Goal: Task Accomplishment & Management: Use online tool/utility

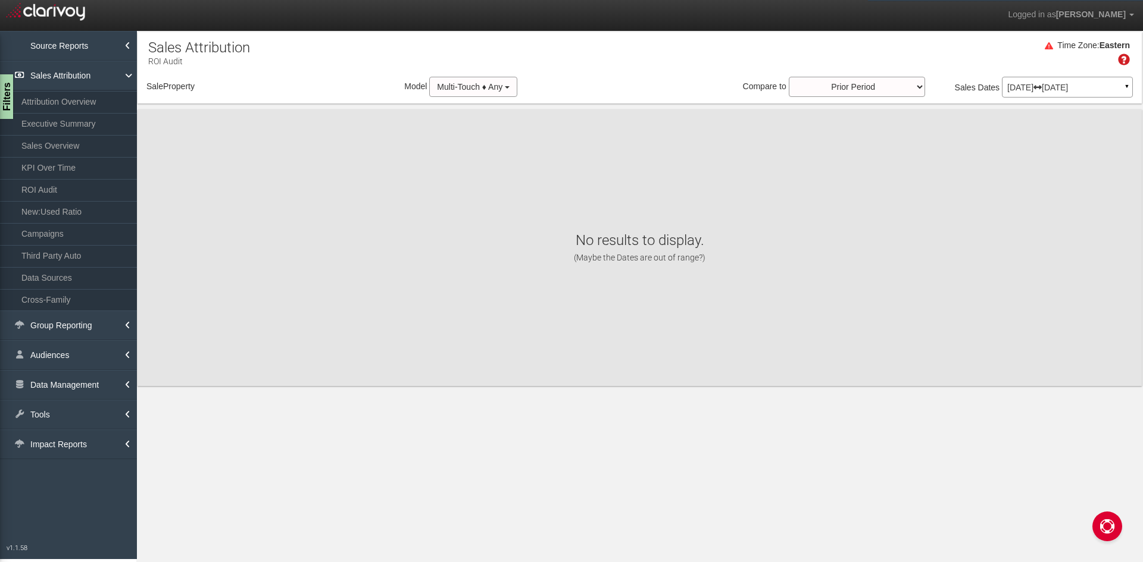
select select "object:2841"
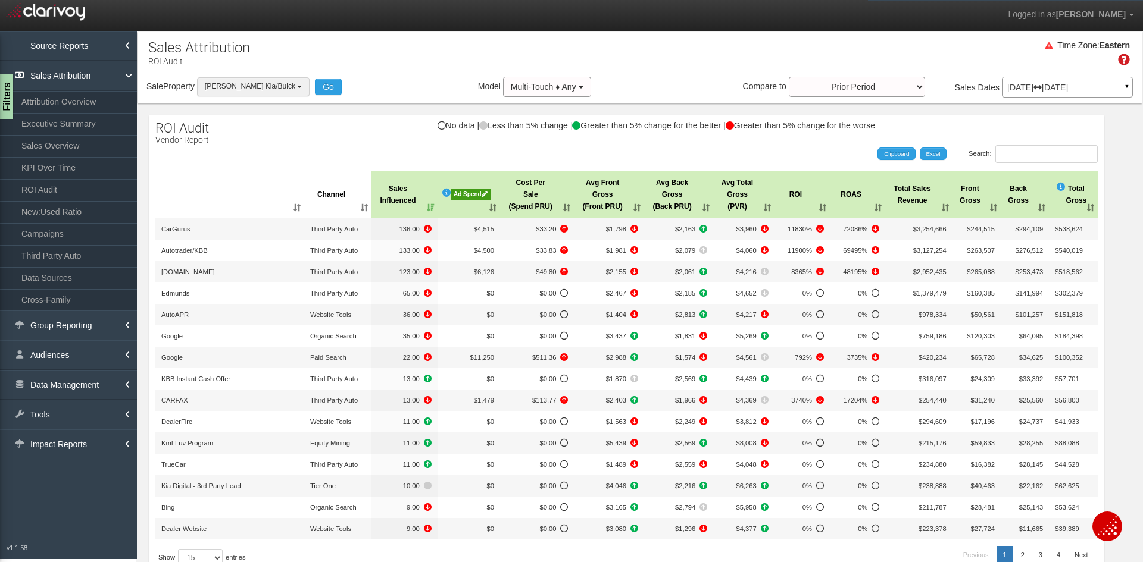
click at [262, 85] on span "[PERSON_NAME] Kia/Buick" at bounding box center [250, 86] width 90 height 8
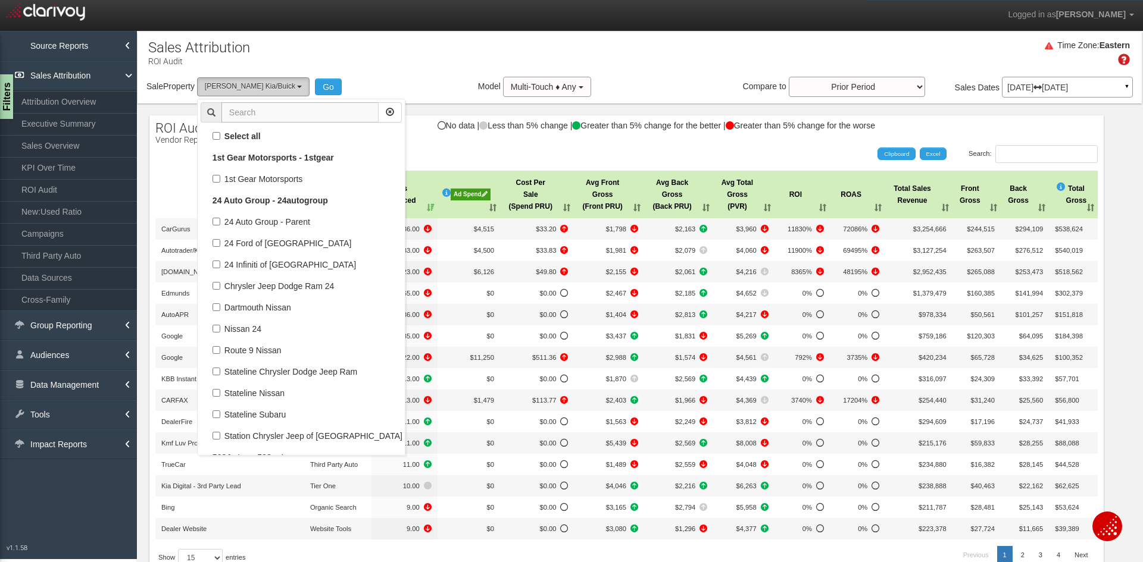
scroll to position [72370, 0]
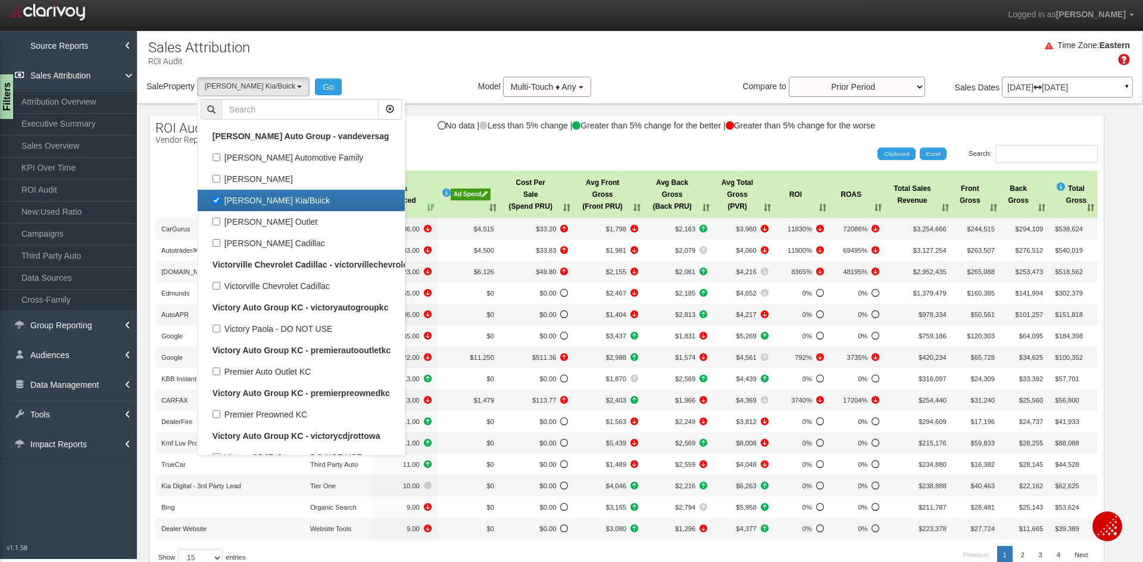
click at [274, 199] on label "[PERSON_NAME] Kia/Buick" at bounding box center [301, 200] width 201 height 15
click at [220, 199] on input "[PERSON_NAME] Kia/Buick" at bounding box center [216, 200] width 8 height 8
checkbox input "false"
select select
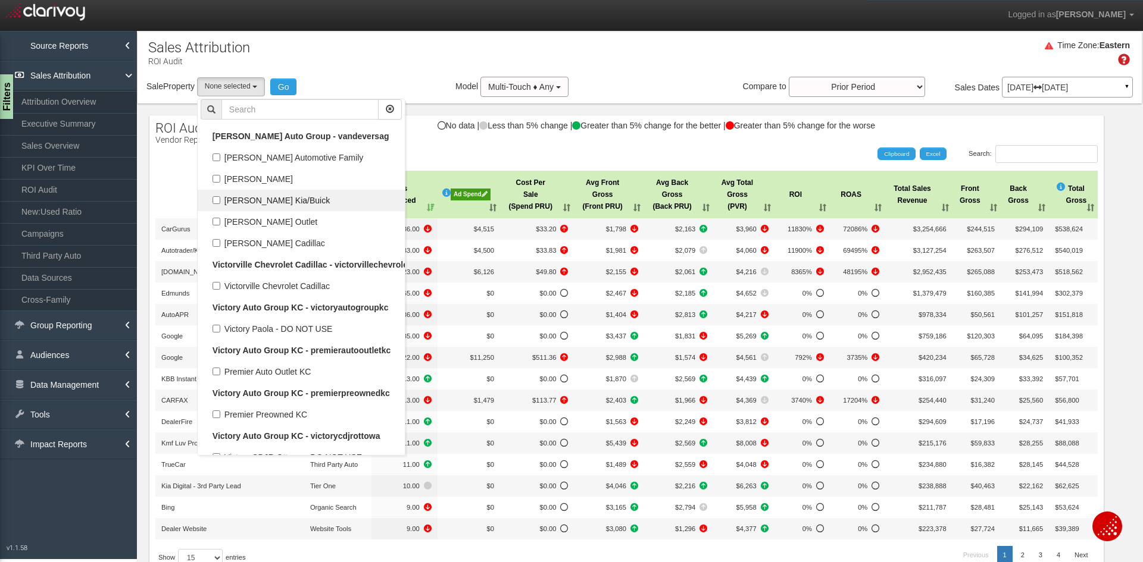
scroll to position [34664, 0]
click at [313, 114] on input "text" at bounding box center [299, 109] width 157 height 20
type input "bud"
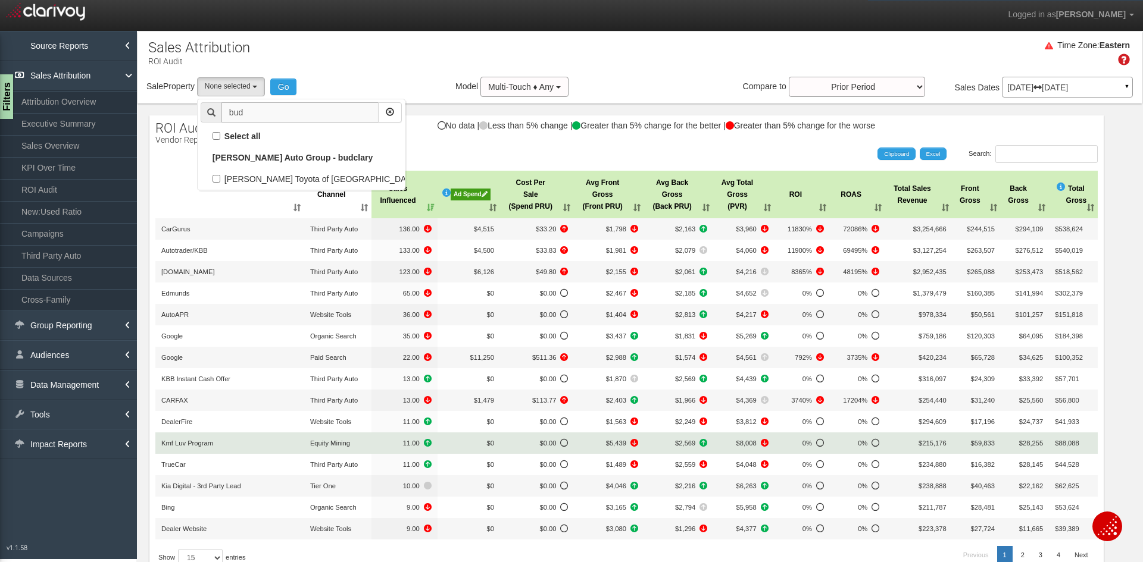
scroll to position [0, 0]
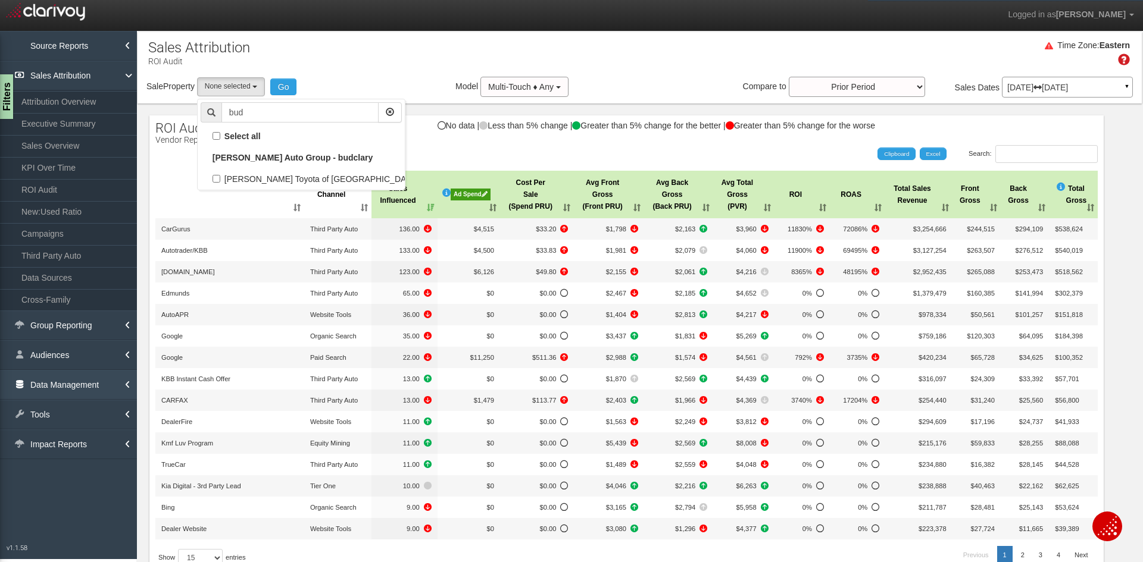
click at [45, 381] on link "Data Management" at bounding box center [68, 385] width 137 height 30
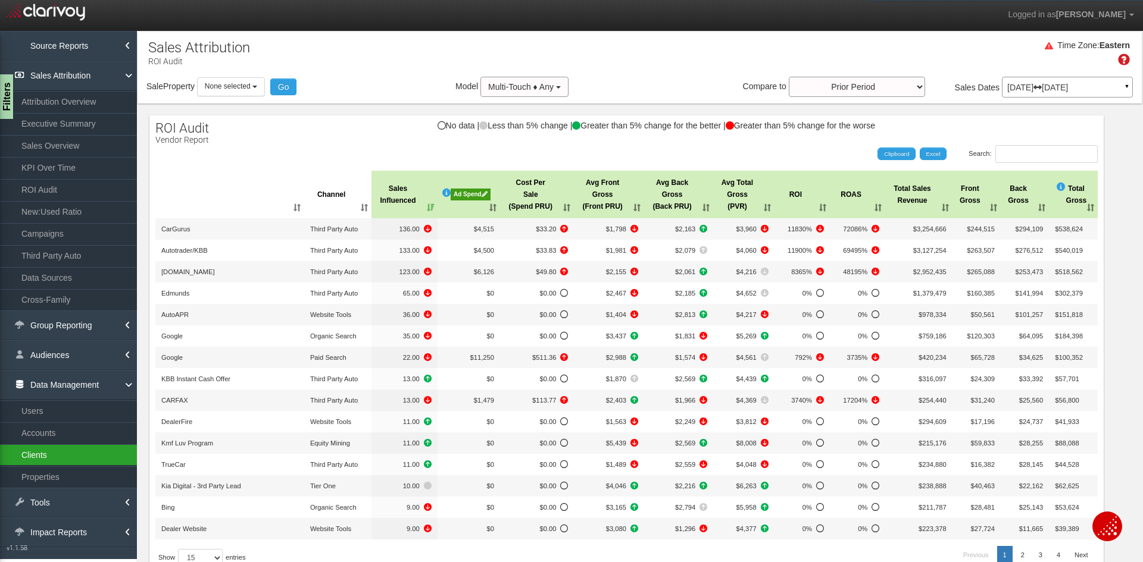
click at [48, 462] on link "Clients" at bounding box center [68, 455] width 137 height 21
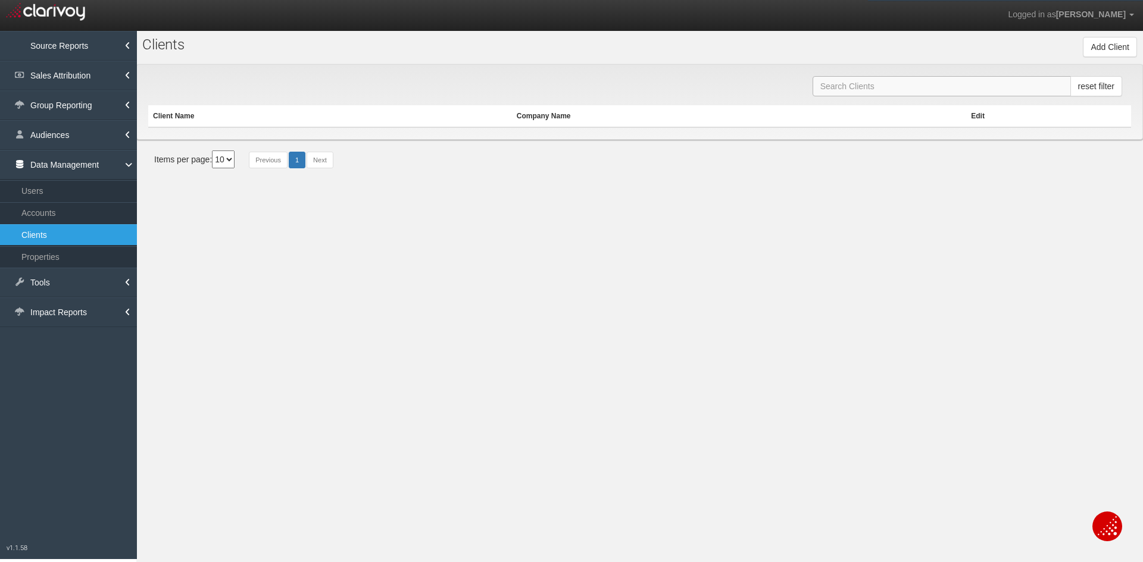
click at [899, 87] on input "text" at bounding box center [941, 86] width 258 height 20
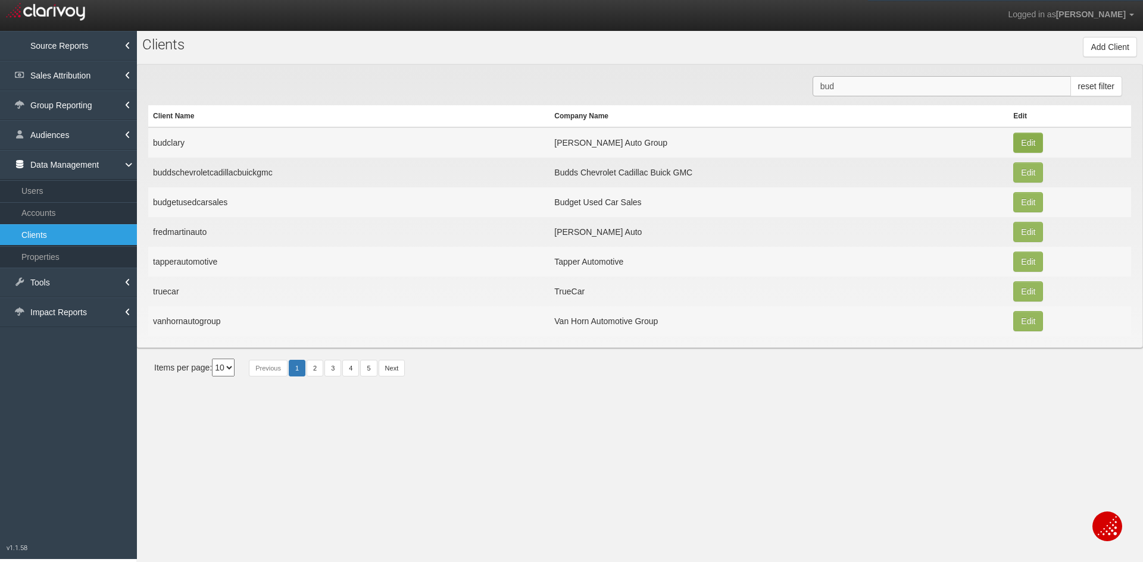
type input "bud"
click at [1038, 143] on button "Edit" at bounding box center [1028, 143] width 30 height 20
type input "budclary"
type input "3ddd04f99c6c617b89711b4814e0155036baca74"
type input "367"
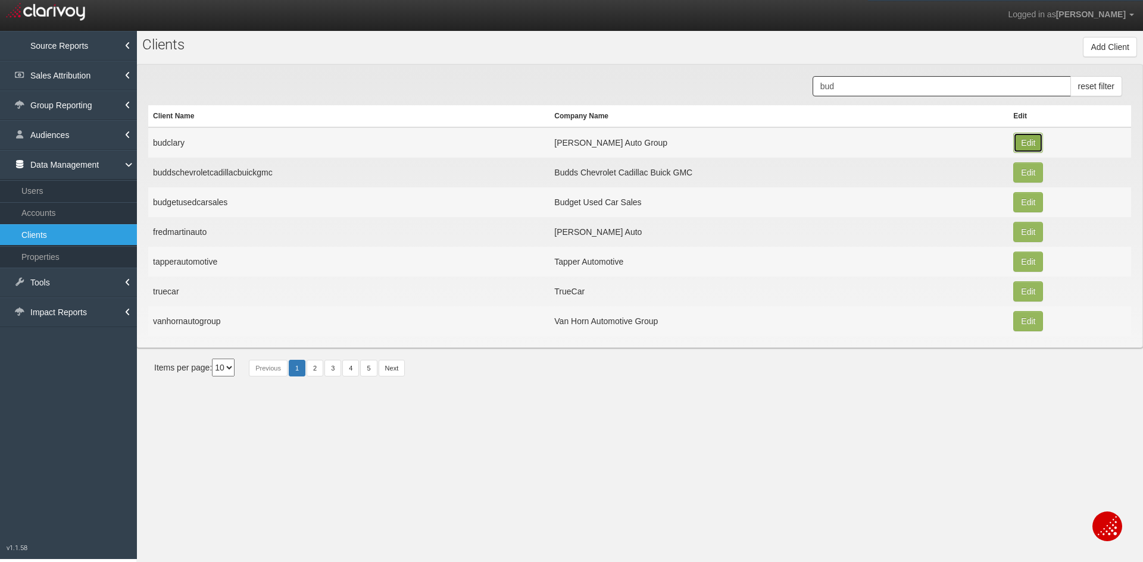
type input "[PERSON_NAME] Auto Group"
select select
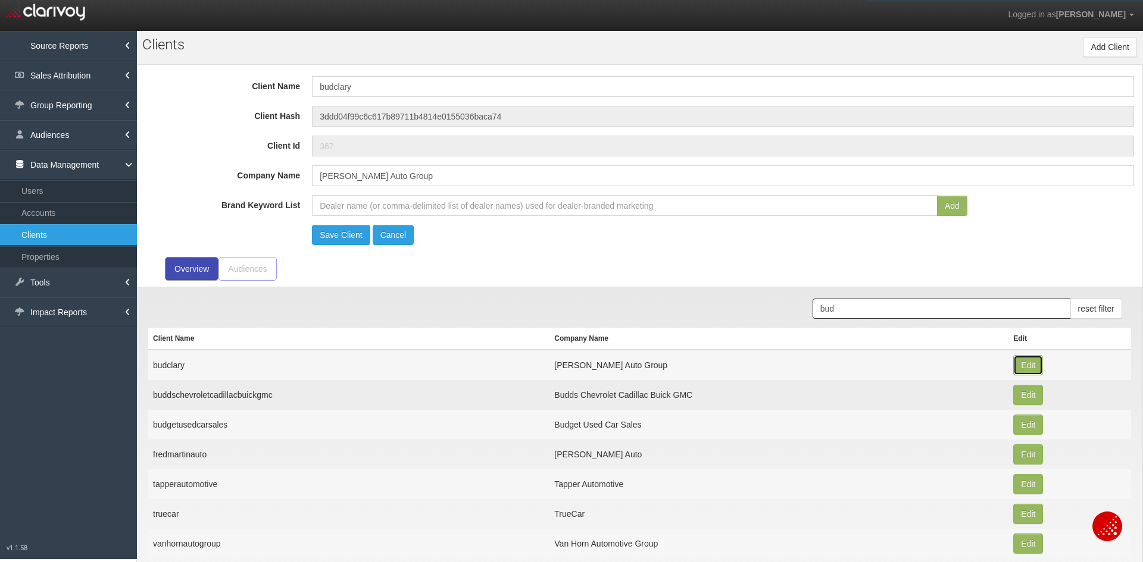
type input "Clarivoy CDP Web - 45528"
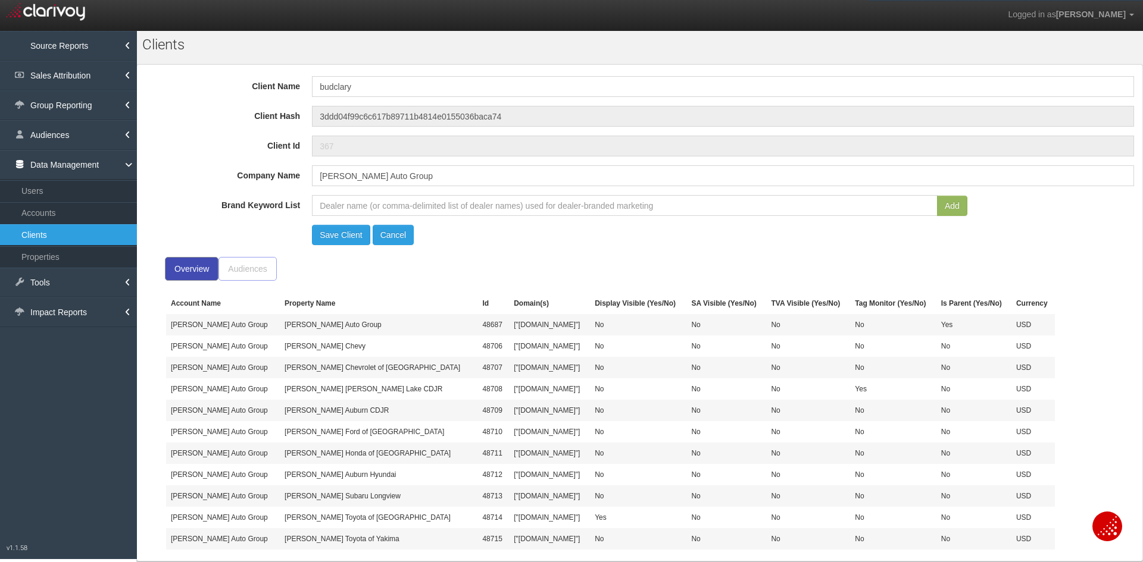
click at [243, 266] on div "Audiences" at bounding box center [247, 269] width 58 height 24
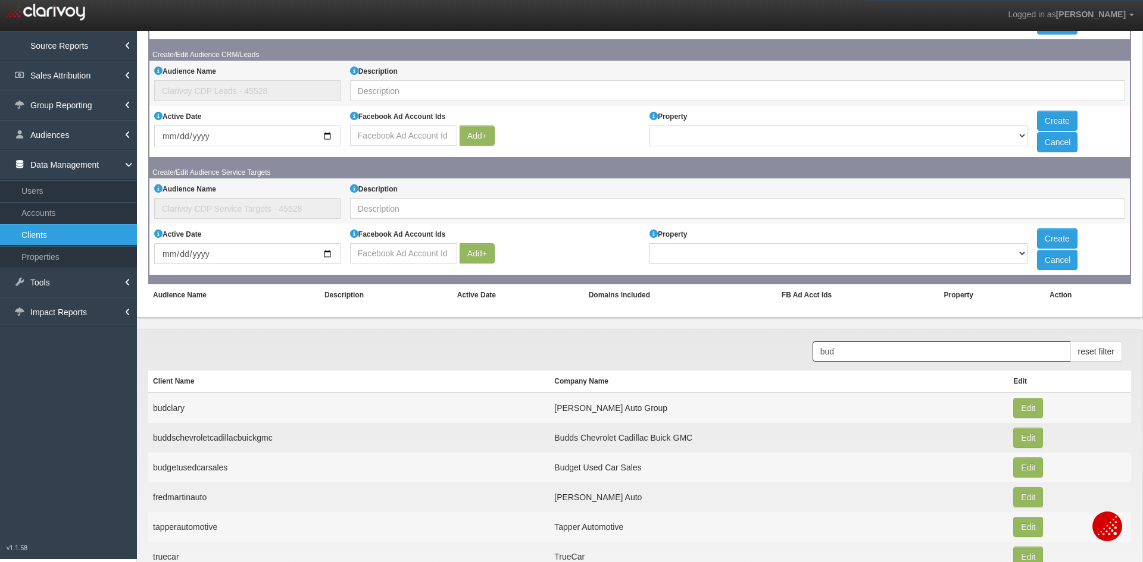
scroll to position [591, 0]
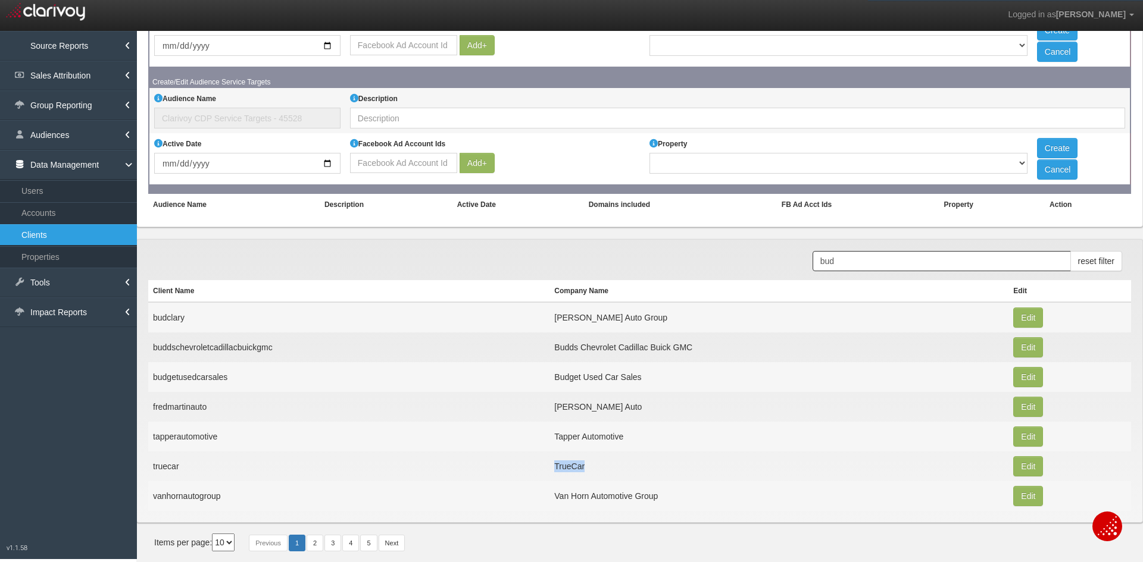
drag, startPoint x: 630, startPoint y: 466, endPoint x: 246, endPoint y: 468, distance: 383.9
click at [246, 472] on tr "truecar TrueCar Edit" at bounding box center [639, 467] width 983 height 30
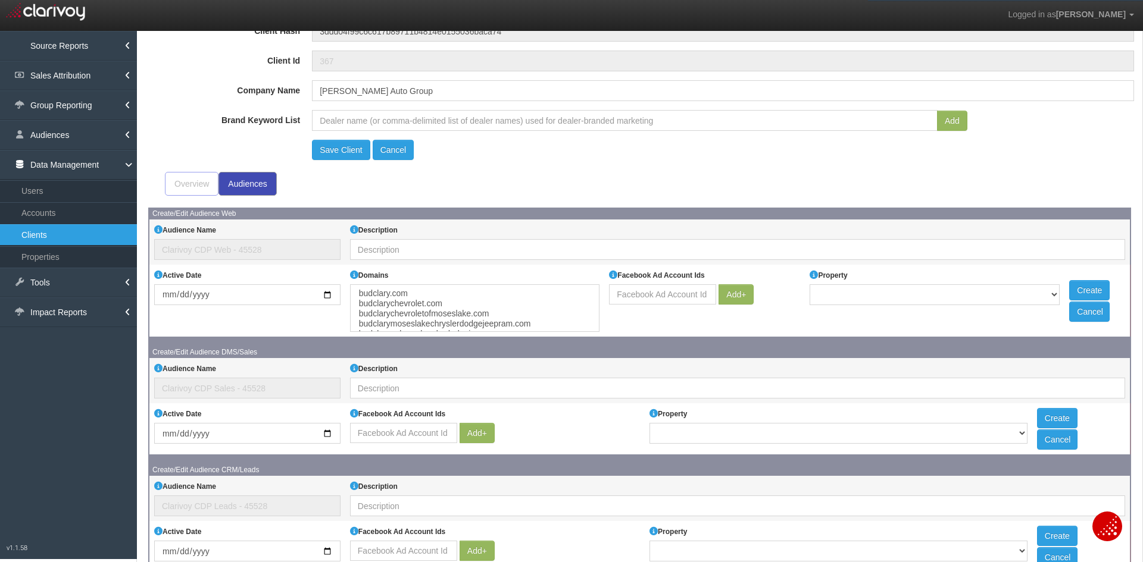
scroll to position [0, 0]
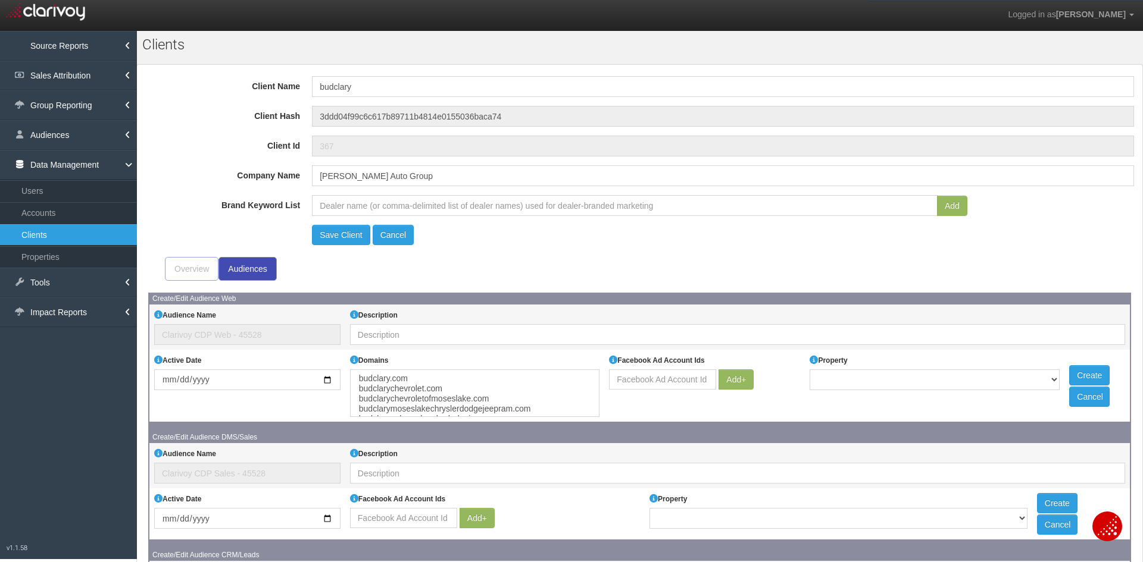
click at [192, 263] on div "Overview" at bounding box center [192, 269] width 54 height 24
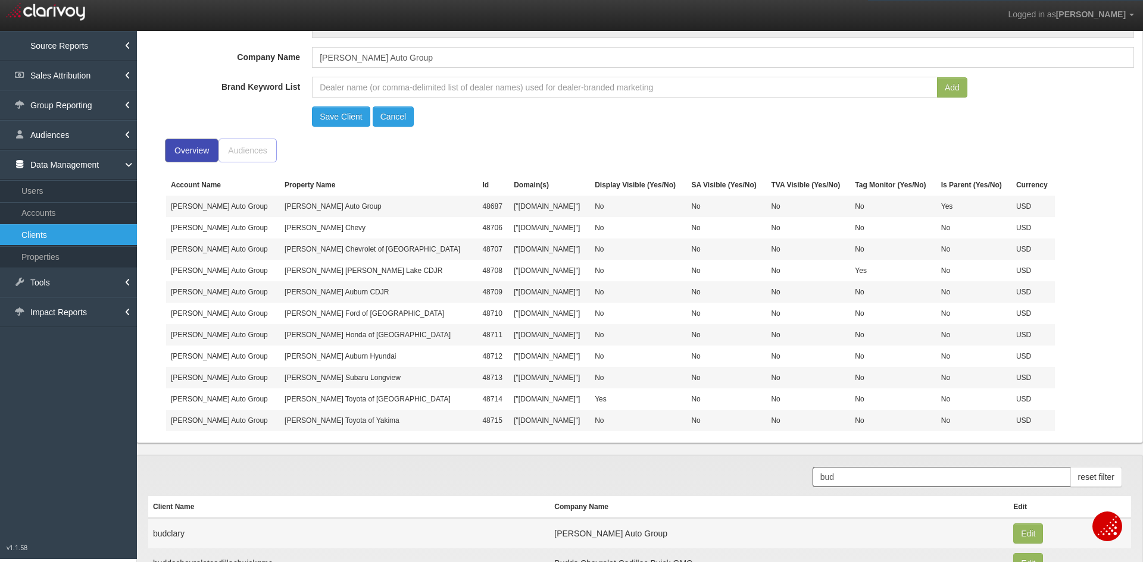
scroll to position [119, 0]
click at [509, 200] on td "["[DOMAIN_NAME]"]" at bounding box center [549, 205] width 81 height 21
copy td "budclary"
click at [54, 280] on link "Tools" at bounding box center [68, 283] width 137 height 30
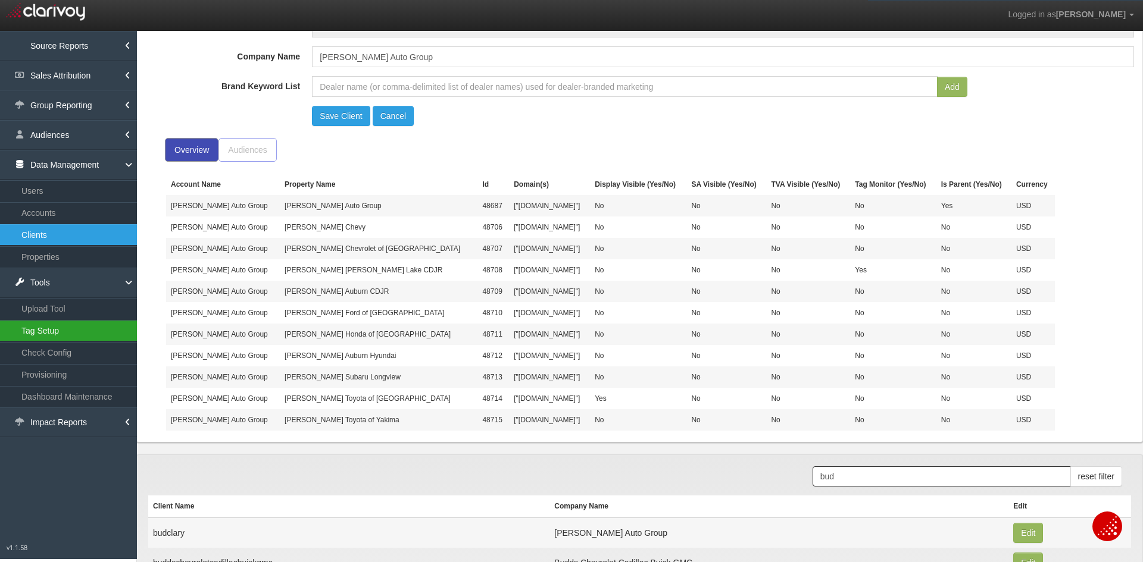
click at [42, 333] on link "Tag Setup" at bounding box center [68, 330] width 137 height 21
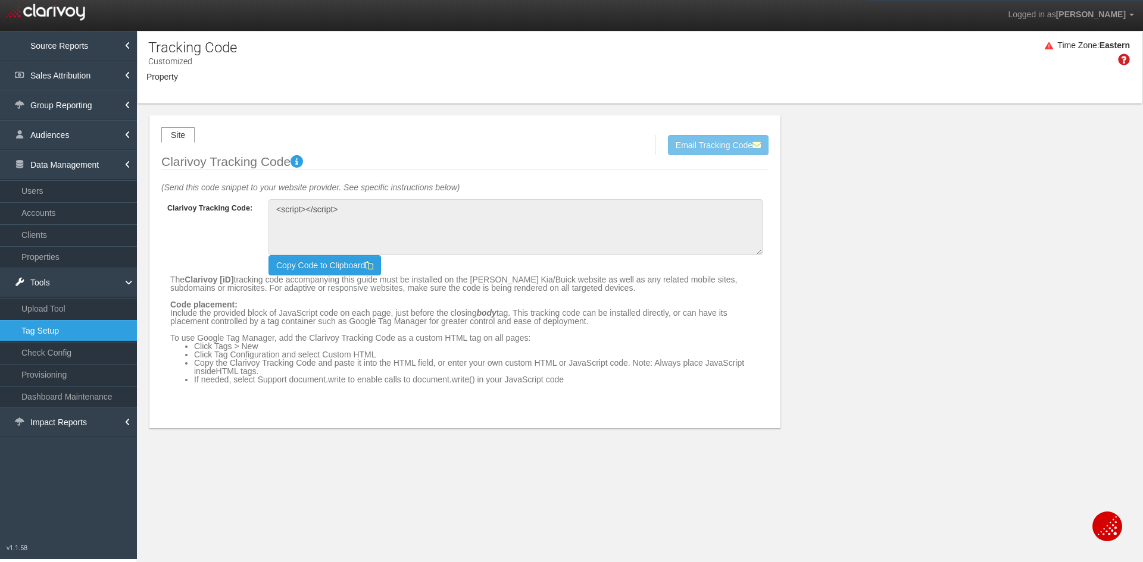
type textarea "<!-- Clarivoy Tracking Code --> <script type="text/javascript" src="//[DOMAIN_N…"
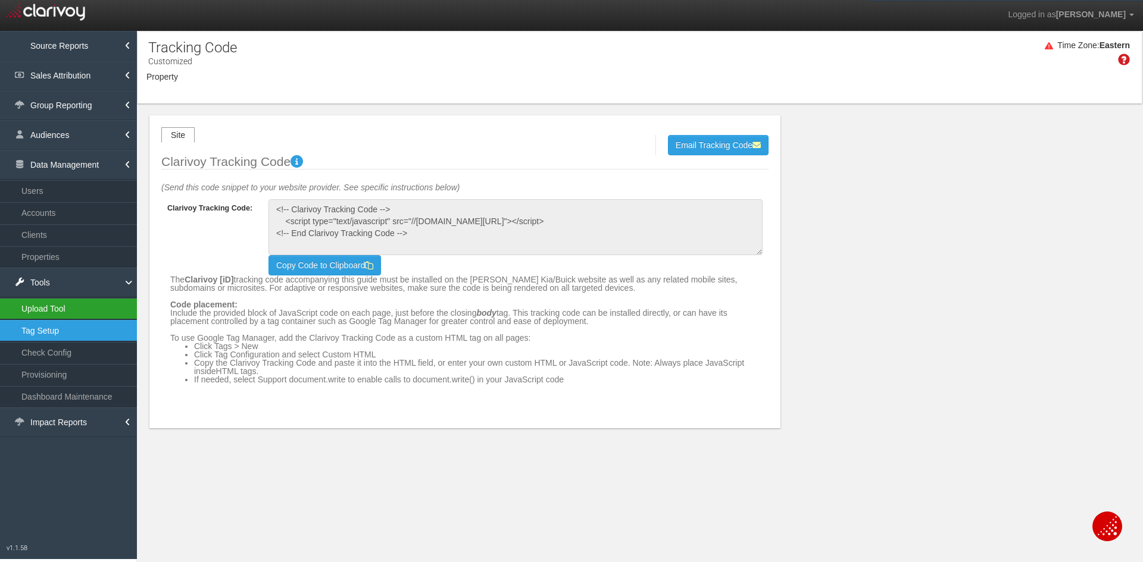
select select "object:11679"
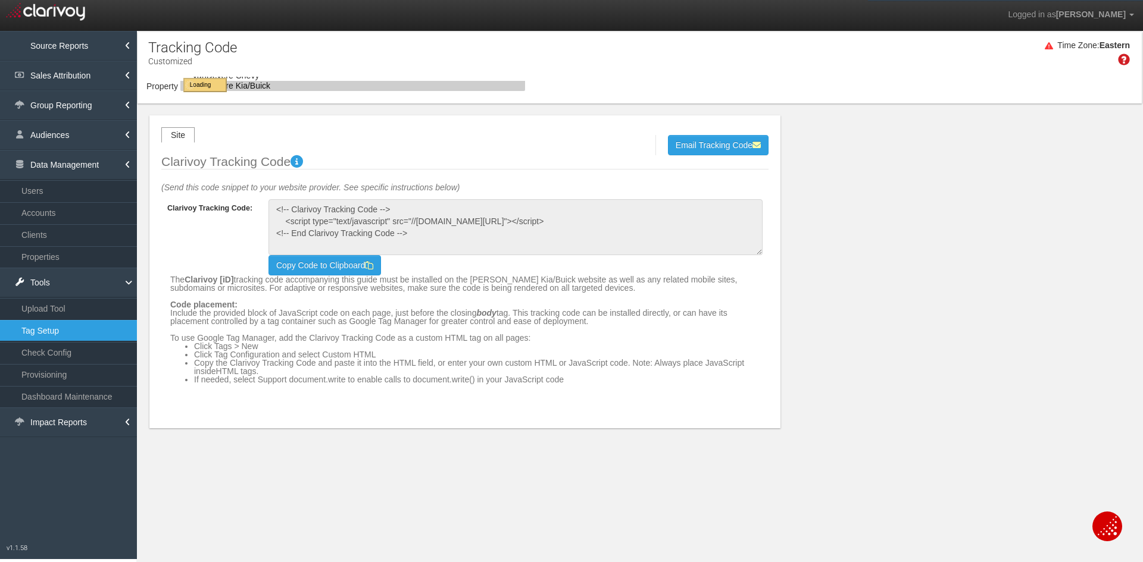
select select "object:11679"
click at [236, 95] on button "[PERSON_NAME] Kia/Buick" at bounding box center [236, 86] width 112 height 18
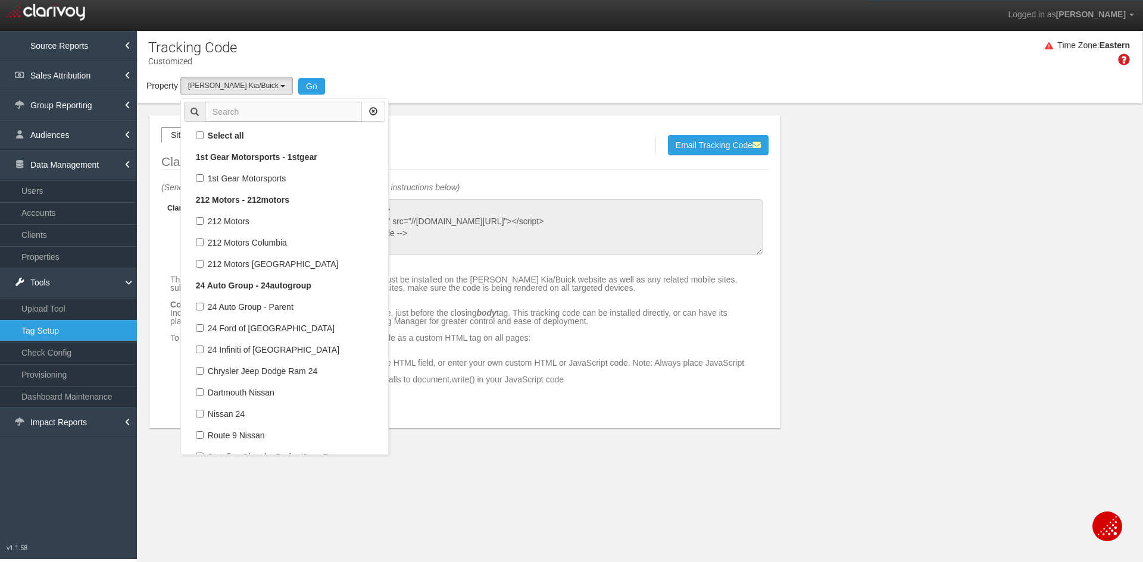
scroll to position [179876, 0]
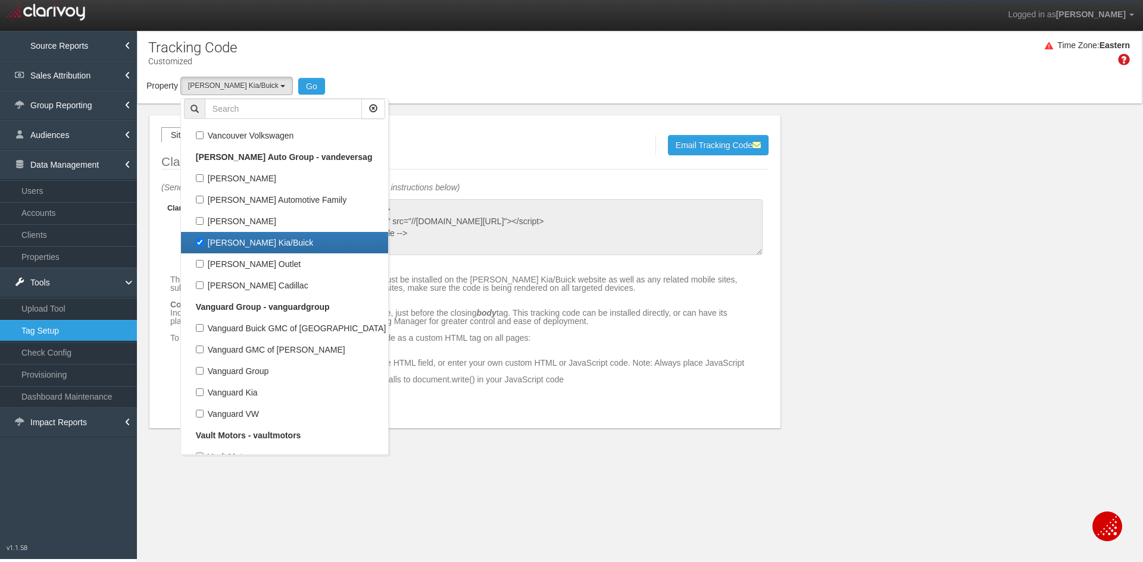
click at [245, 245] on label "[PERSON_NAME] Kia/Buick" at bounding box center [284, 242] width 201 height 15
click at [204, 245] on input "[PERSON_NAME] Kia/Buick" at bounding box center [200, 243] width 8 height 8
checkbox input "false"
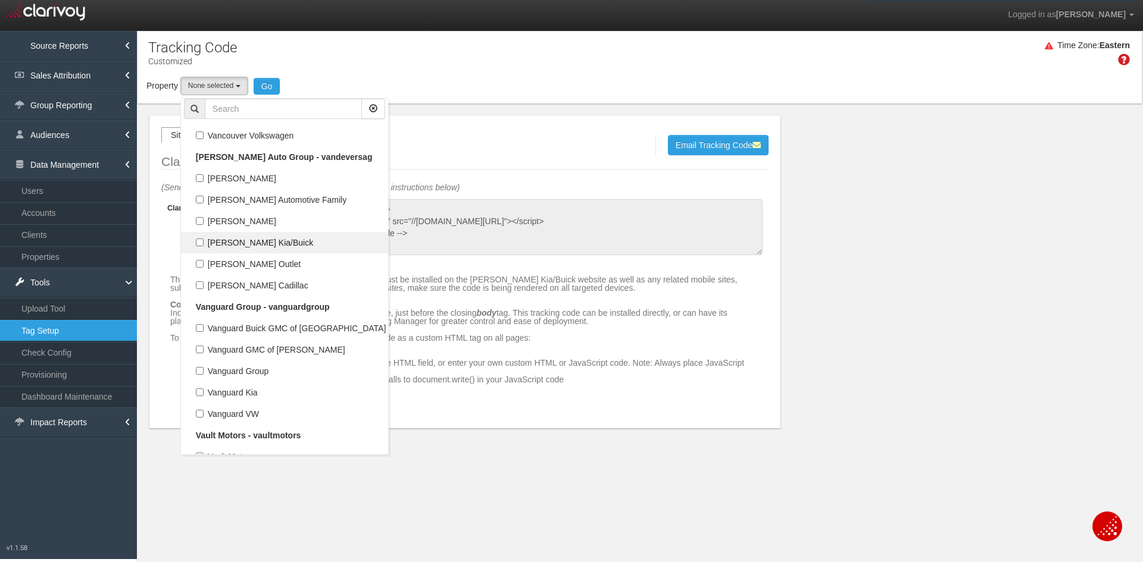
select select
click at [266, 108] on input "text" at bounding box center [283, 109] width 157 height 20
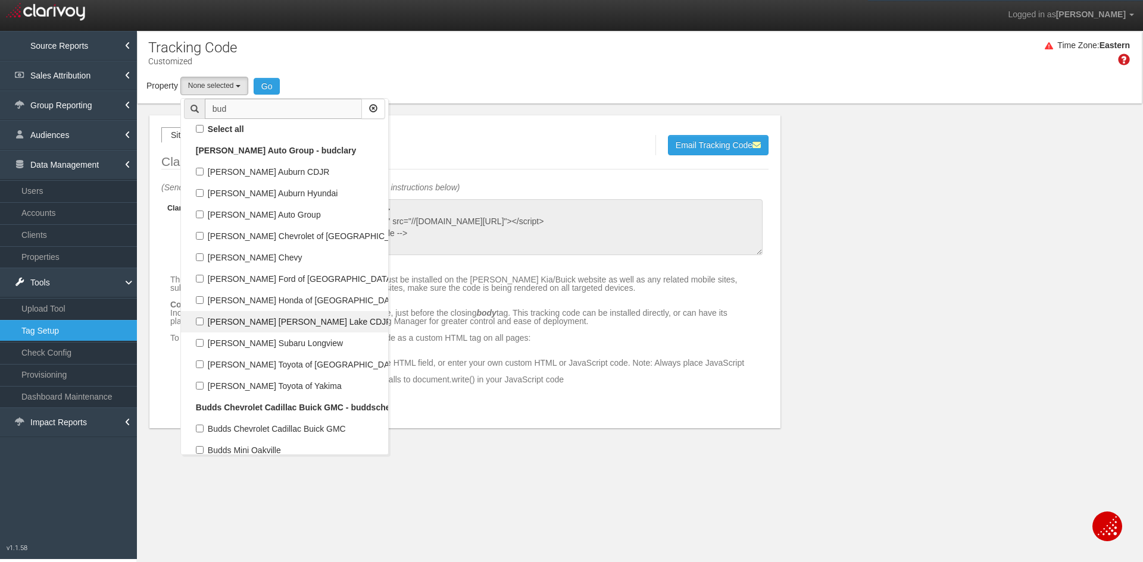
scroll to position [0, 0]
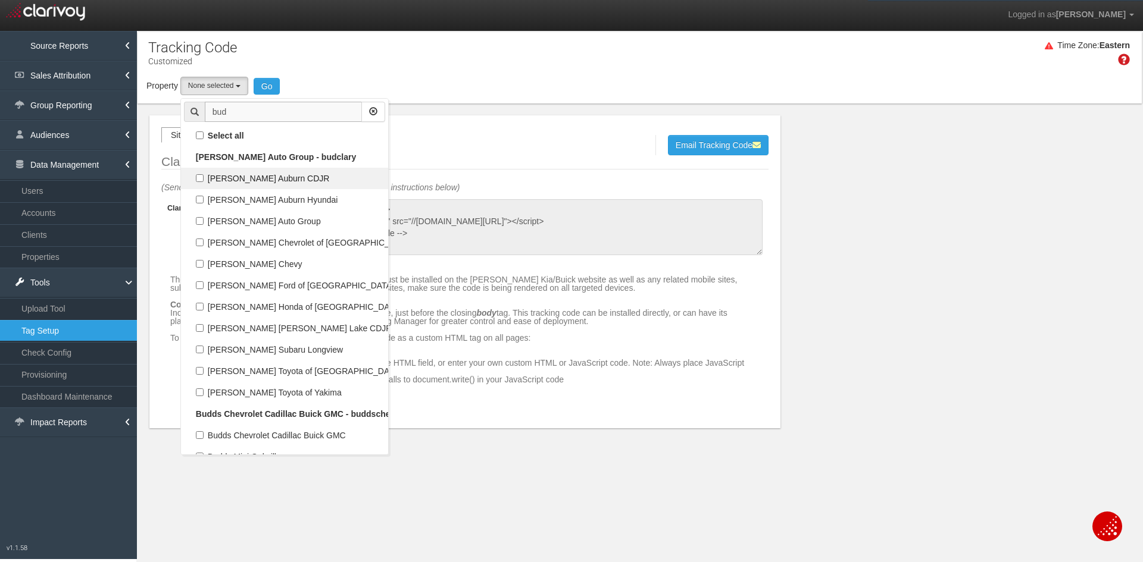
type input "bud"
click at [262, 181] on label "[PERSON_NAME] Auburn CDJR" at bounding box center [284, 178] width 201 height 15
click at [204, 181] on input "[PERSON_NAME] Auburn CDJR" at bounding box center [200, 178] width 8 height 8
checkbox input "true"
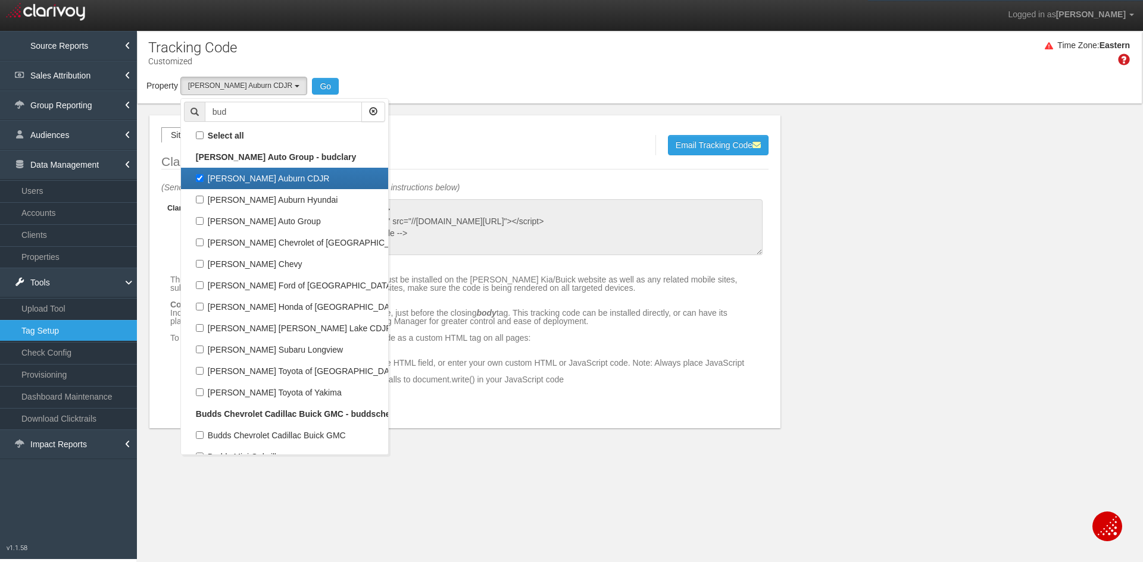
select select "object:6038"
click at [312, 84] on button "Go" at bounding box center [325, 86] width 27 height 17
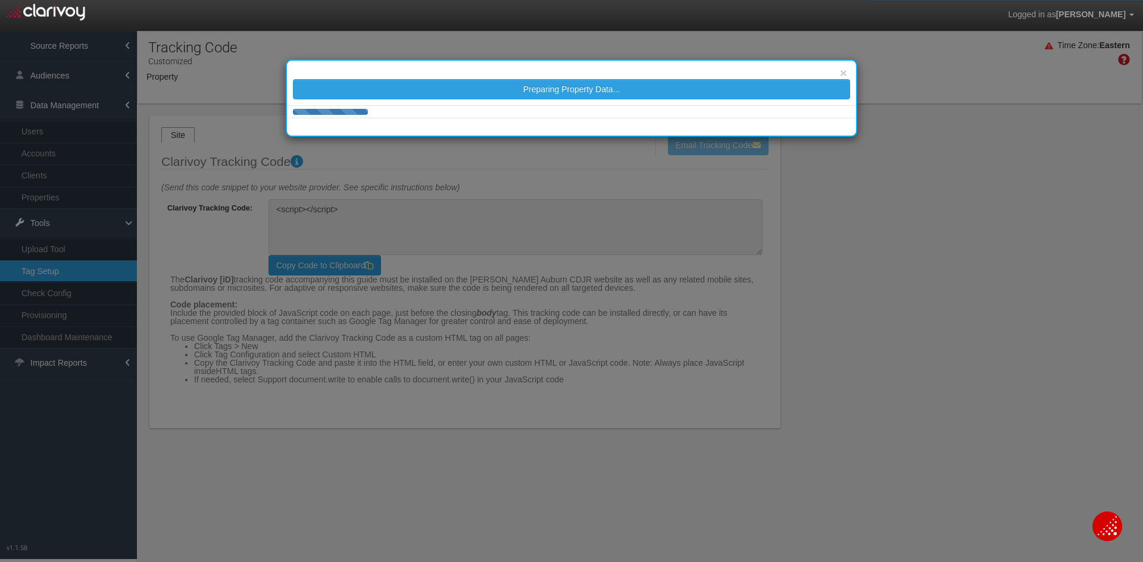
type textarea "<!-- Clarivoy Tracking Code --> <script type="text/javascript" src="//[DOMAIN_N…"
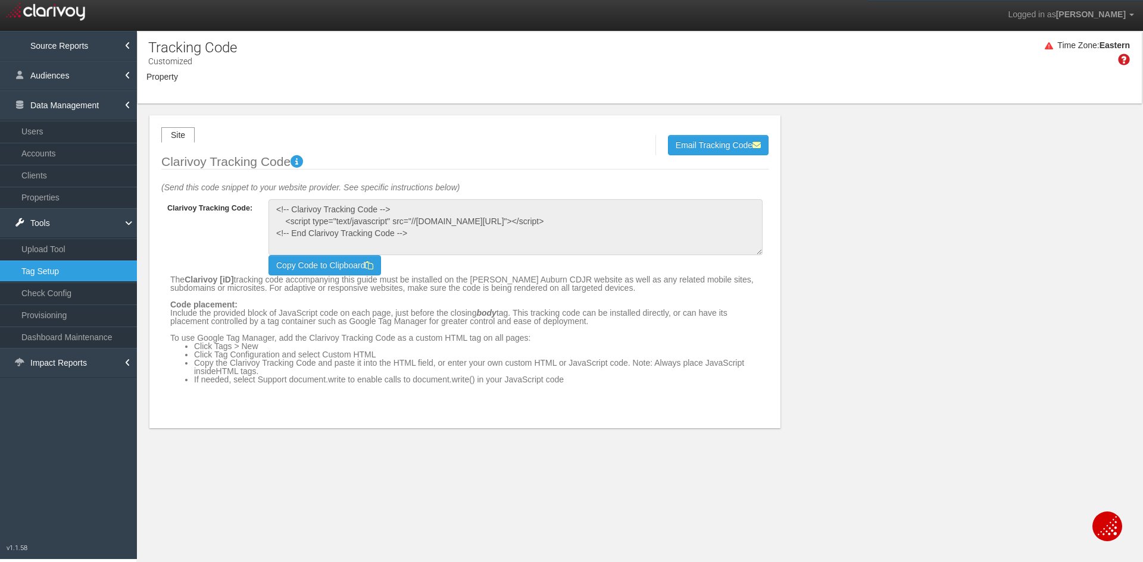
select select "object:13001"
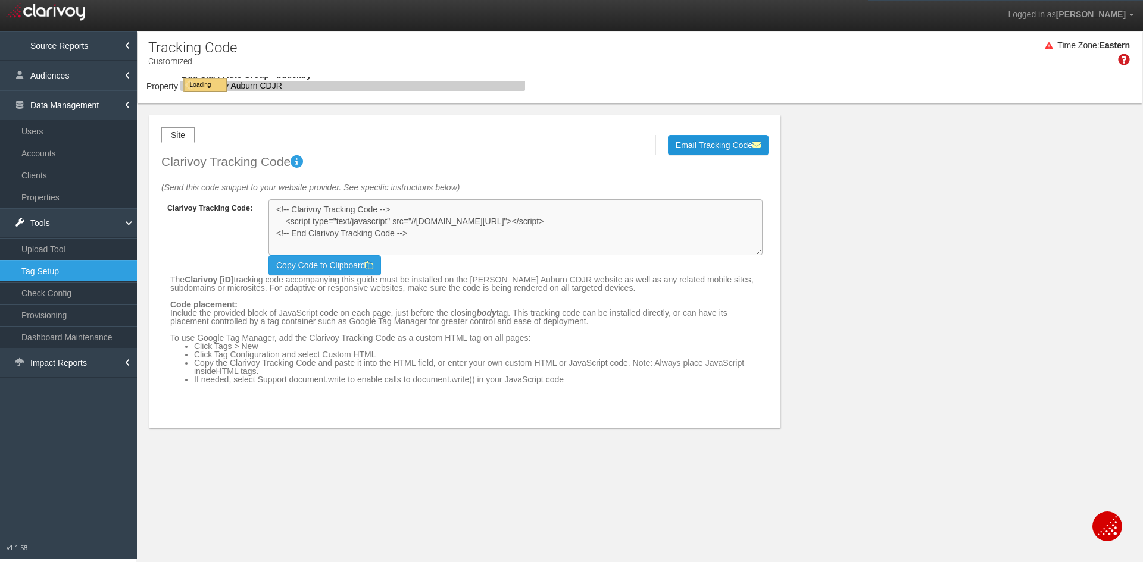
click at [536, 221] on textarea "<script></script>" at bounding box center [515, 227] width 494 height 56
click at [516, 221] on textarea "<script></script>" at bounding box center [515, 227] width 494 height 56
select select "object:13001"
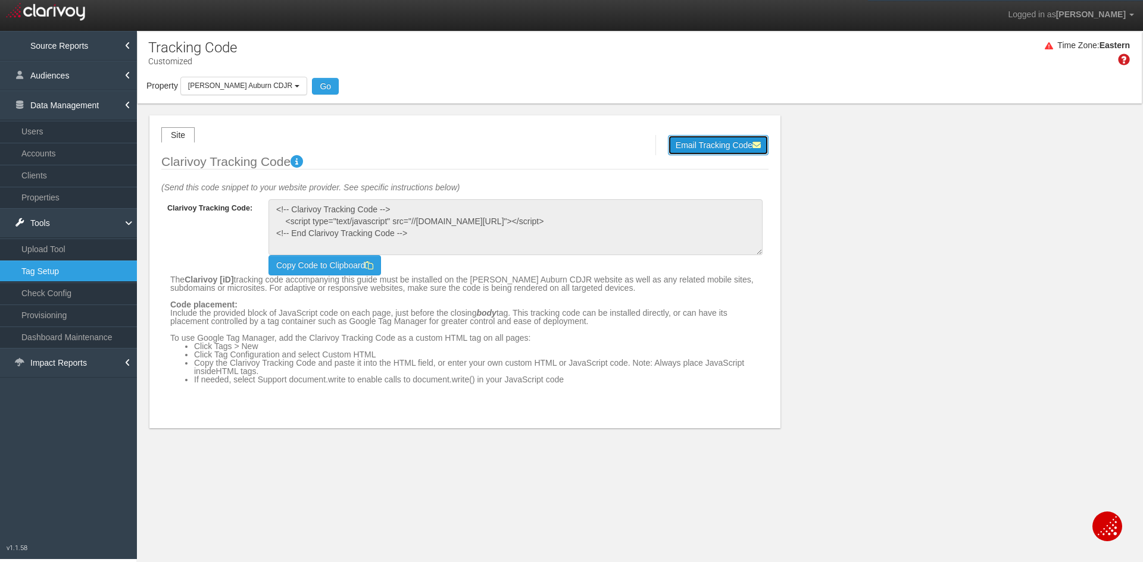
click at [694, 139] on button "Email Tracking Code" at bounding box center [718, 145] width 101 height 20
click at [530, 147] on input "email" at bounding box center [529, 144] width 109 height 13
type input "[PERSON_NAME][EMAIL_ADDRESS][DOMAIN_NAME]"
click at [606, 145] on button "Send" at bounding box center [603, 145] width 35 height 20
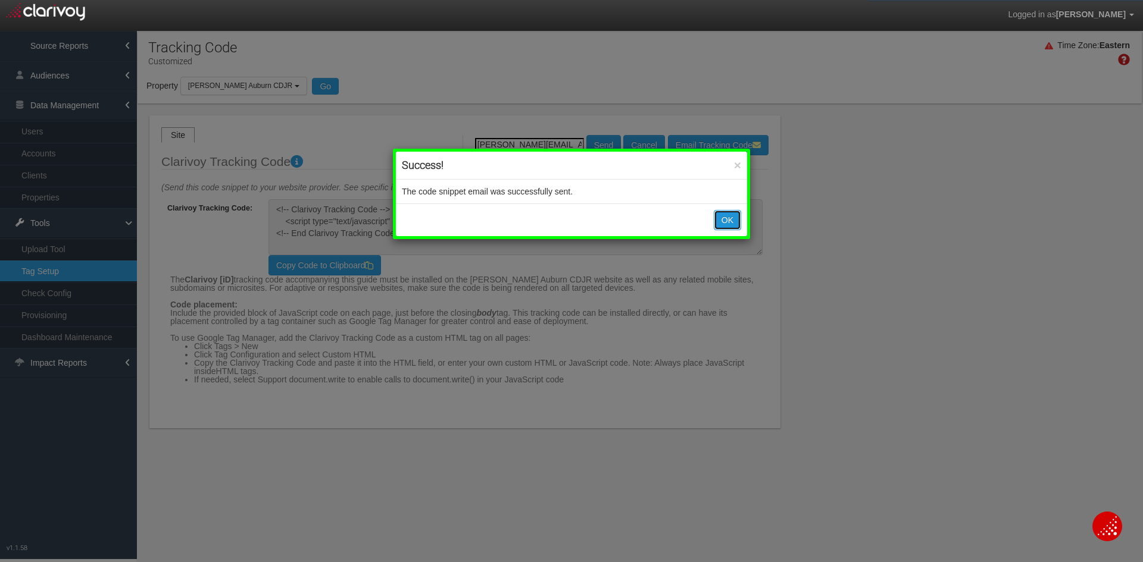
click at [734, 218] on button "OK" at bounding box center [727, 220] width 27 height 20
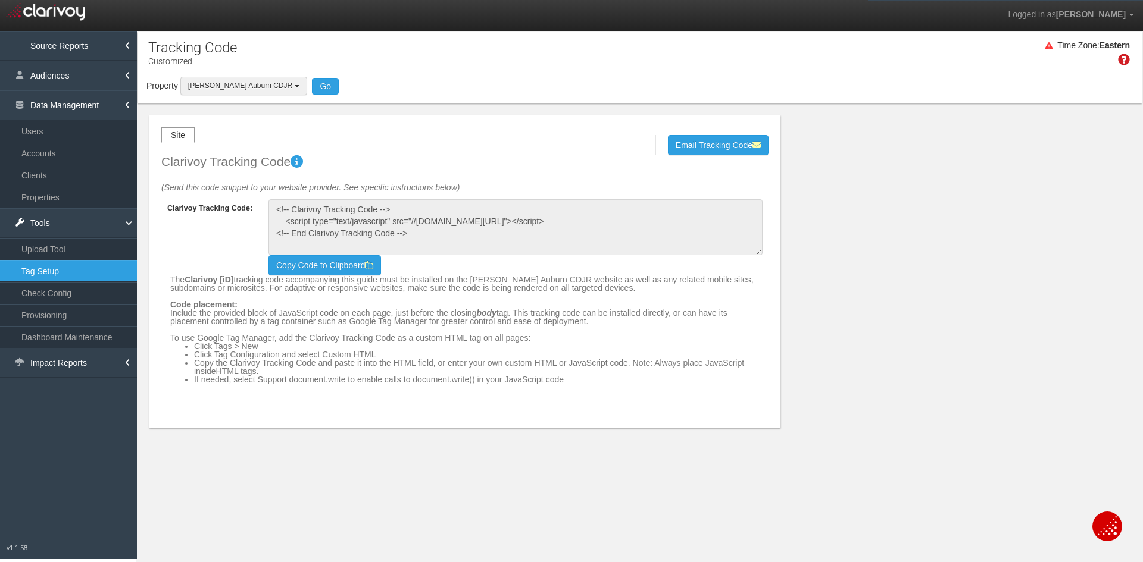
click at [256, 86] on span "[PERSON_NAME] Auburn CDJR" at bounding box center [240, 86] width 104 height 8
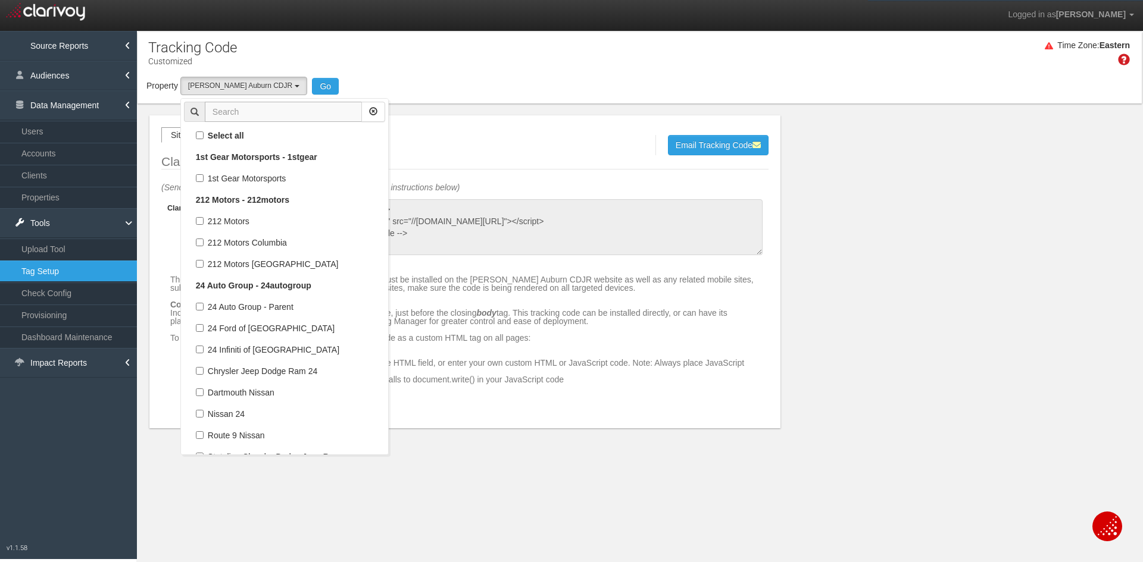
scroll to position [24681, 0]
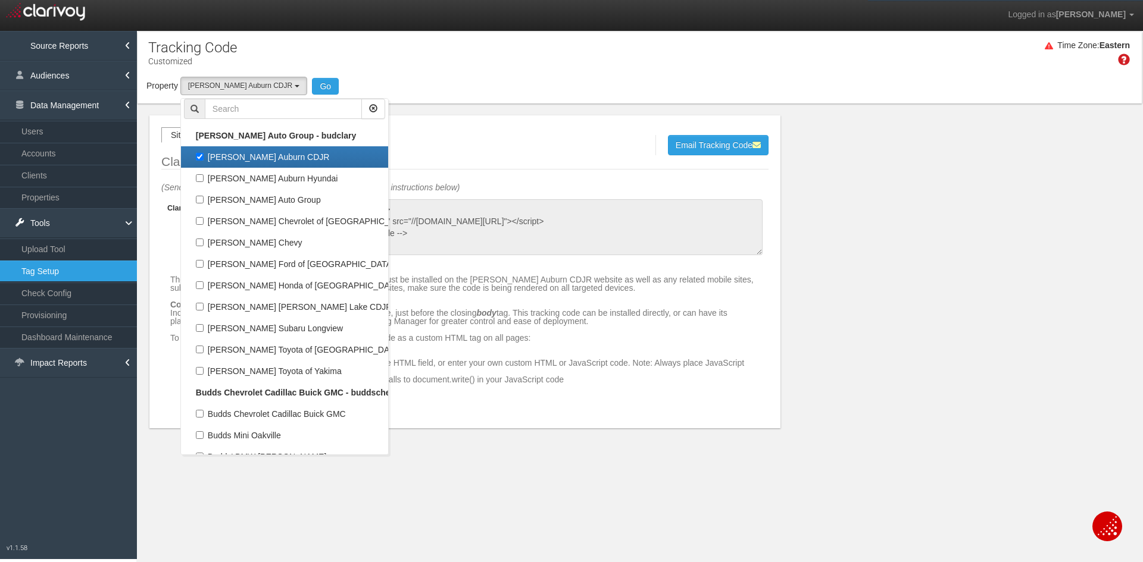
click at [266, 149] on label "[PERSON_NAME] Auburn CDJR" at bounding box center [284, 156] width 201 height 15
click at [204, 153] on input "[PERSON_NAME] Auburn CDJR" at bounding box center [200, 157] width 8 height 8
checkbox input "false"
select select
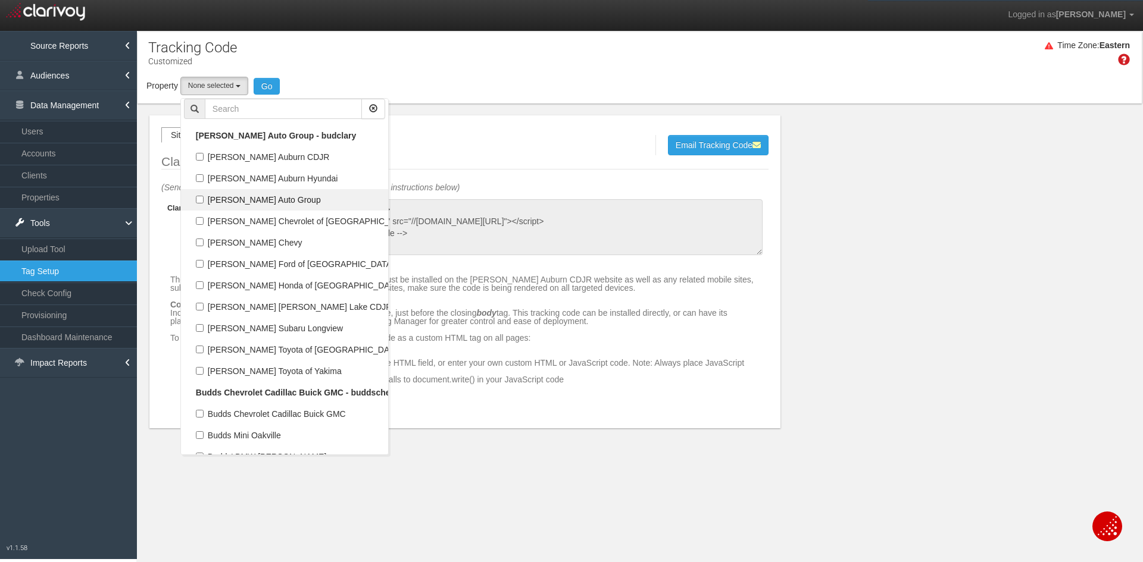
scroll to position [11784, 0]
click at [251, 206] on label "[PERSON_NAME] Auto Group" at bounding box center [284, 199] width 201 height 15
click at [204, 204] on input "[PERSON_NAME] Auto Group" at bounding box center [200, 200] width 8 height 8
checkbox input "true"
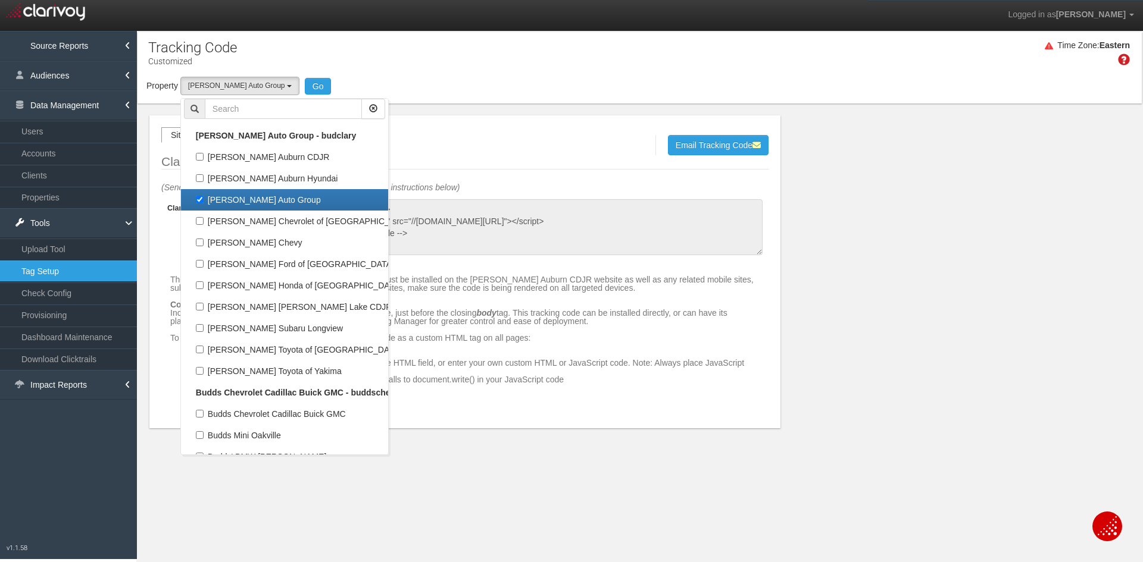
select select "object:13003"
click at [305, 82] on button "Go" at bounding box center [318, 86] width 27 height 17
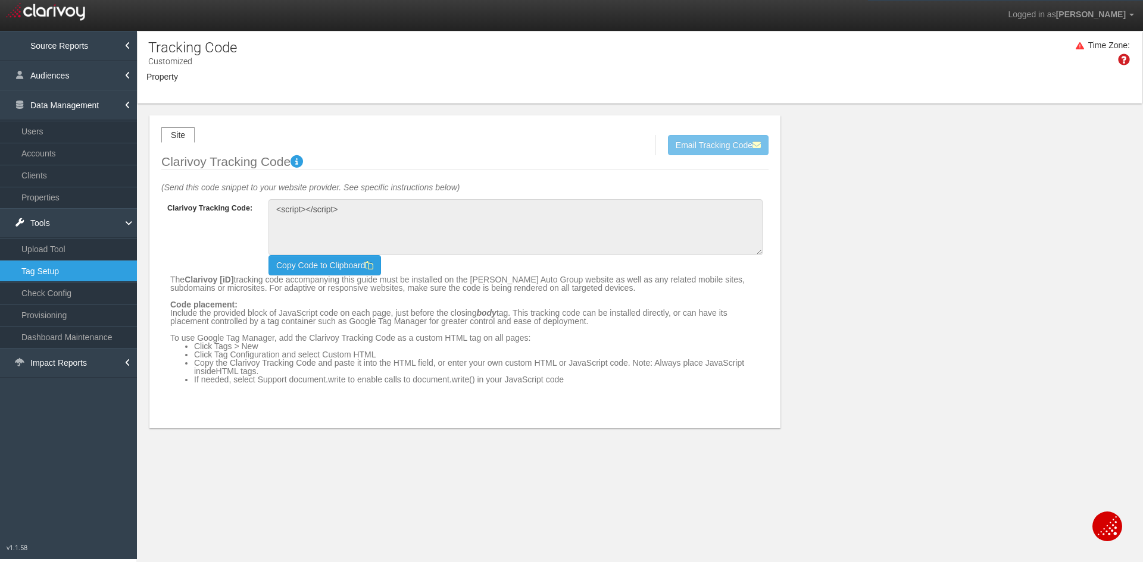
type textarea "<!-- Clarivoy Tracking Code --> <script type="text/javascript" src="//[DOMAIN_N…"
select select "object:19966"
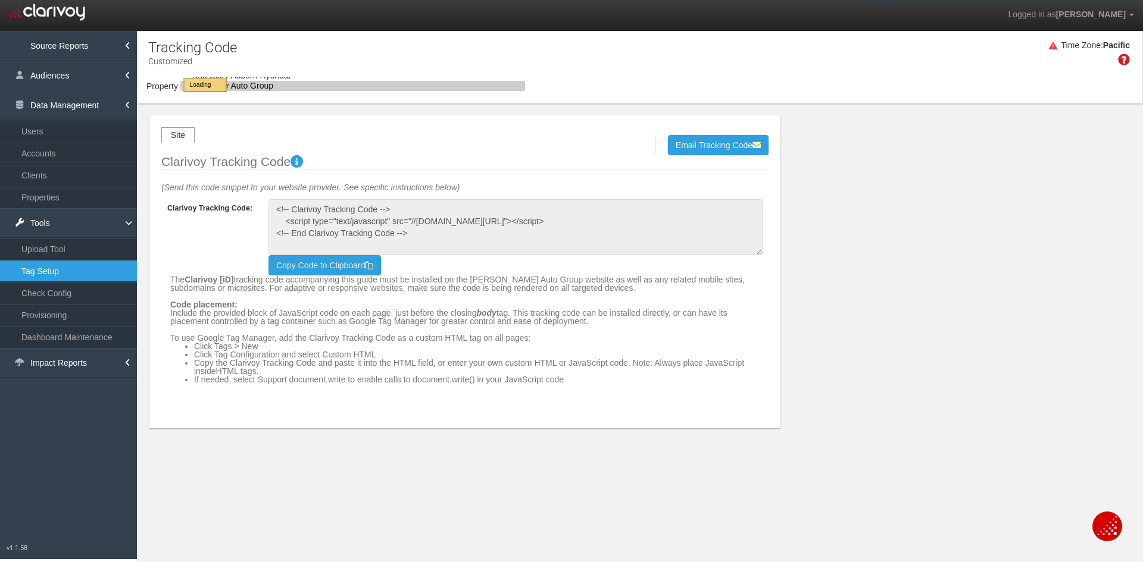
select select "object:19966"
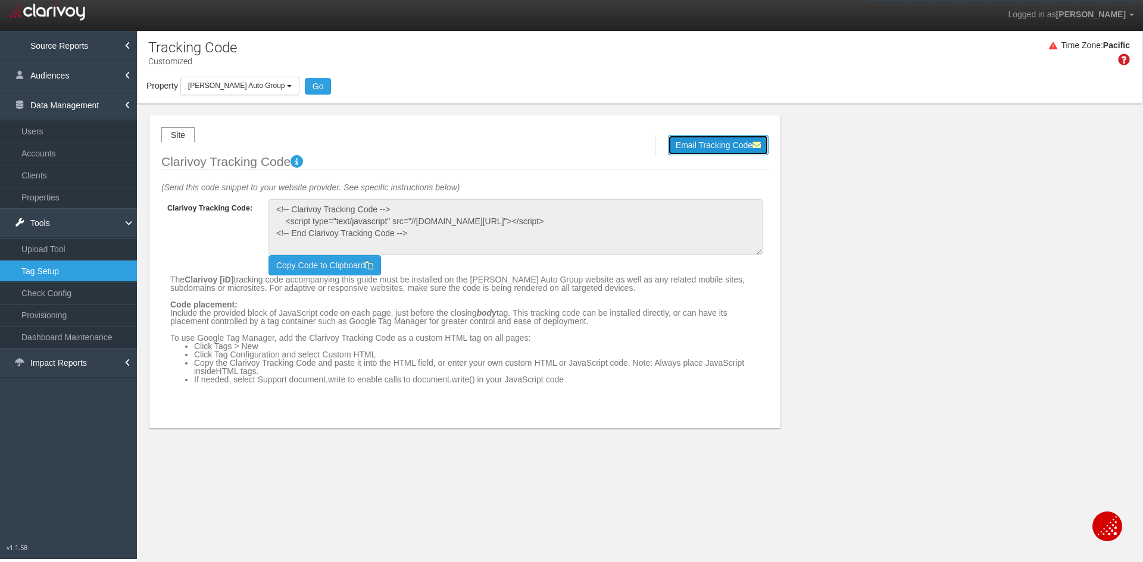
click at [725, 142] on button "Email Tracking Code" at bounding box center [718, 145] width 101 height 20
click at [531, 151] on div "Send Cancel" at bounding box center [570, 145] width 190 height 20
click at [531, 149] on input "email" at bounding box center [529, 144] width 109 height 13
type input "[PERSON_NAME][EMAIL_ADDRESS][DOMAIN_NAME]"
click at [599, 146] on button "Send" at bounding box center [603, 145] width 35 height 20
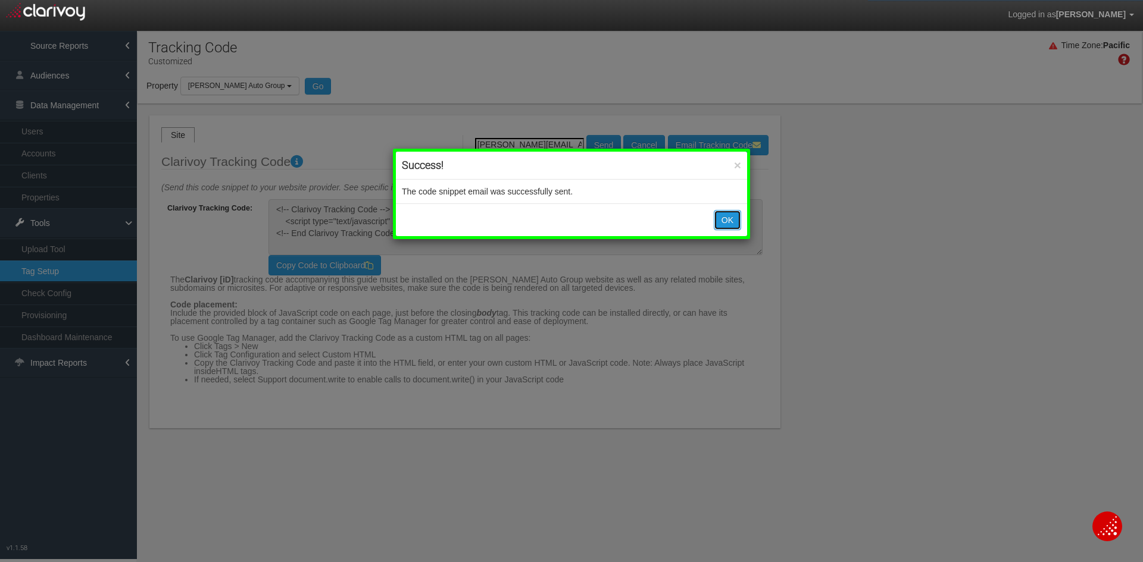
click at [730, 217] on button "OK" at bounding box center [727, 220] width 27 height 20
